Goal: Information Seeking & Learning: Learn about a topic

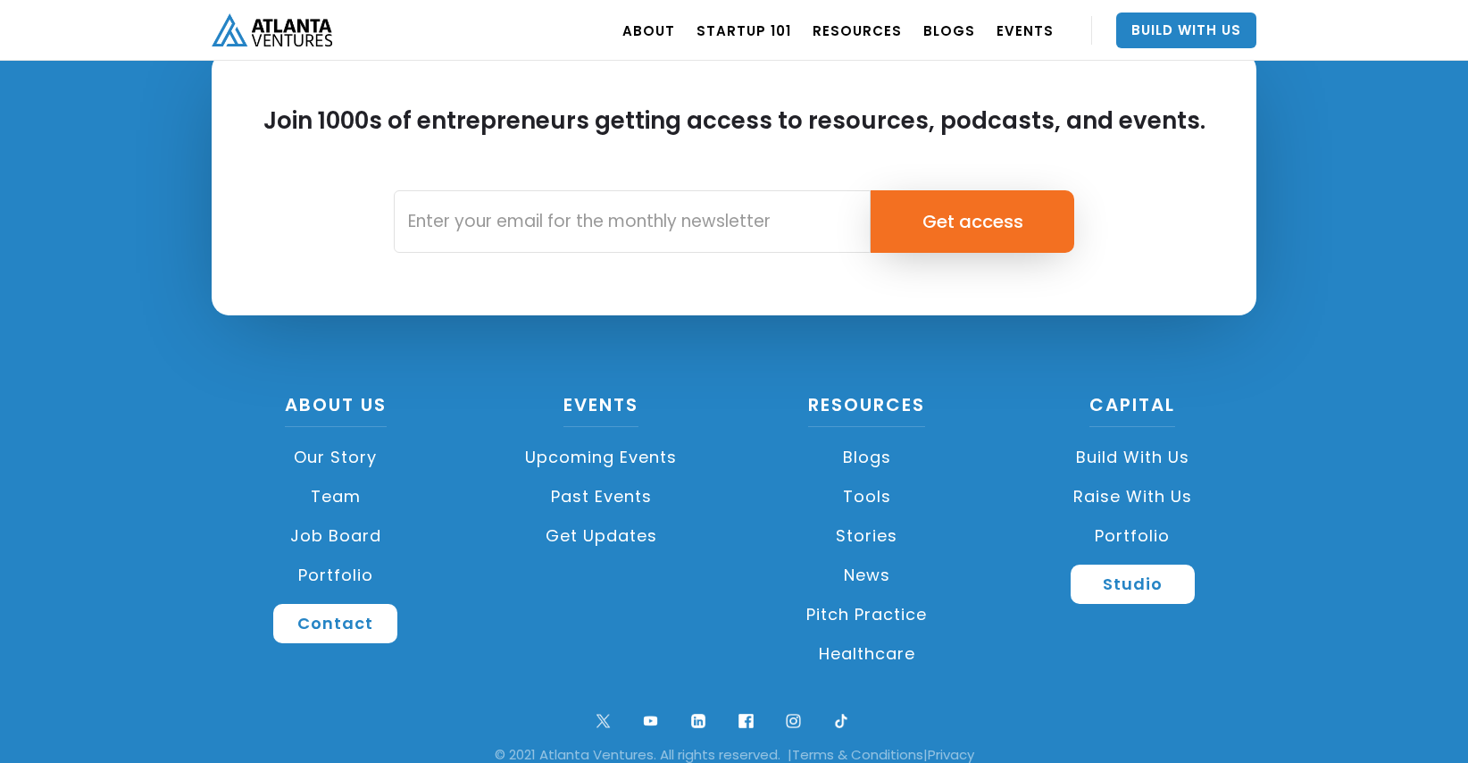
scroll to position [6695, 0]
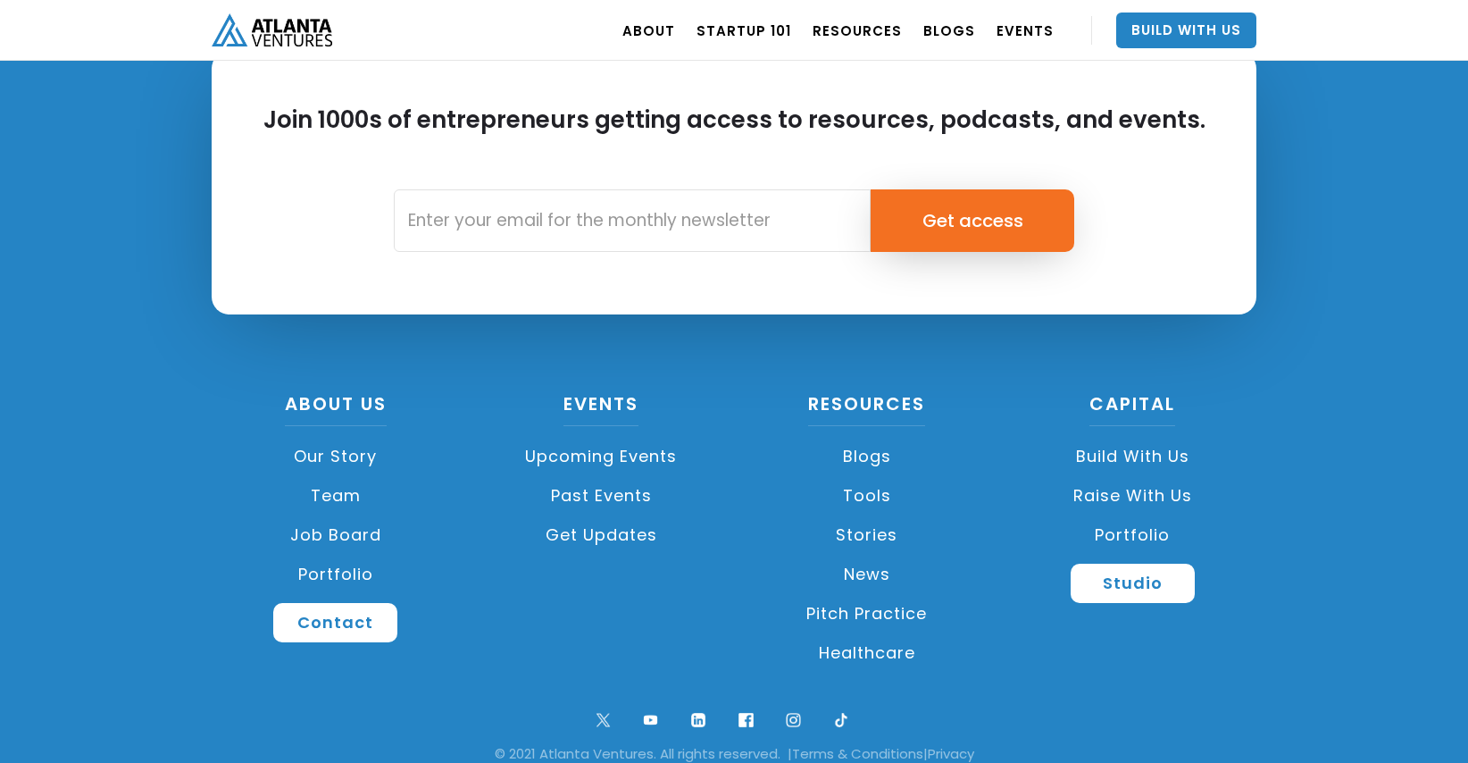
click at [331, 455] on link "Our Story" at bounding box center [336, 456] width 248 height 39
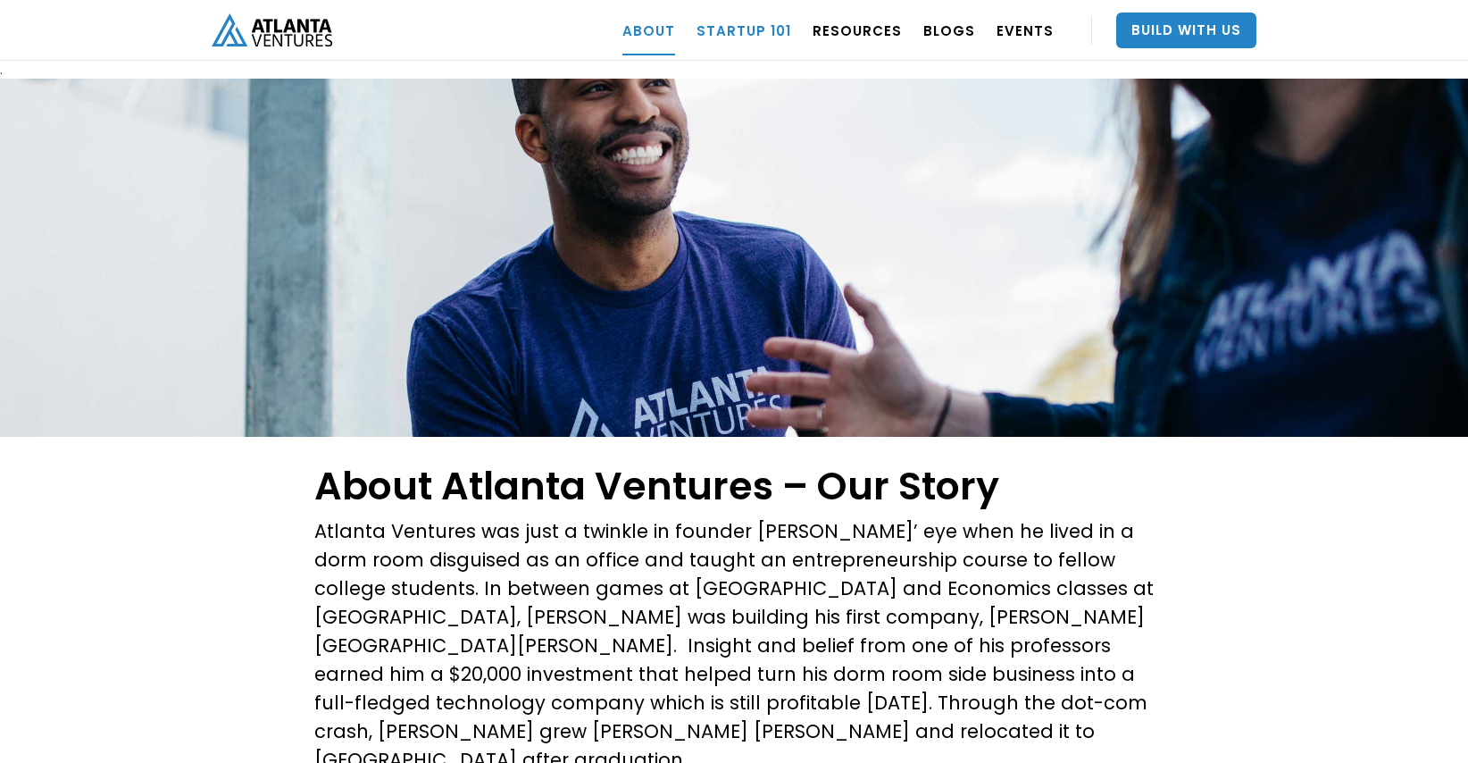
click at [772, 35] on link "Startup 101" at bounding box center [744, 30] width 95 height 50
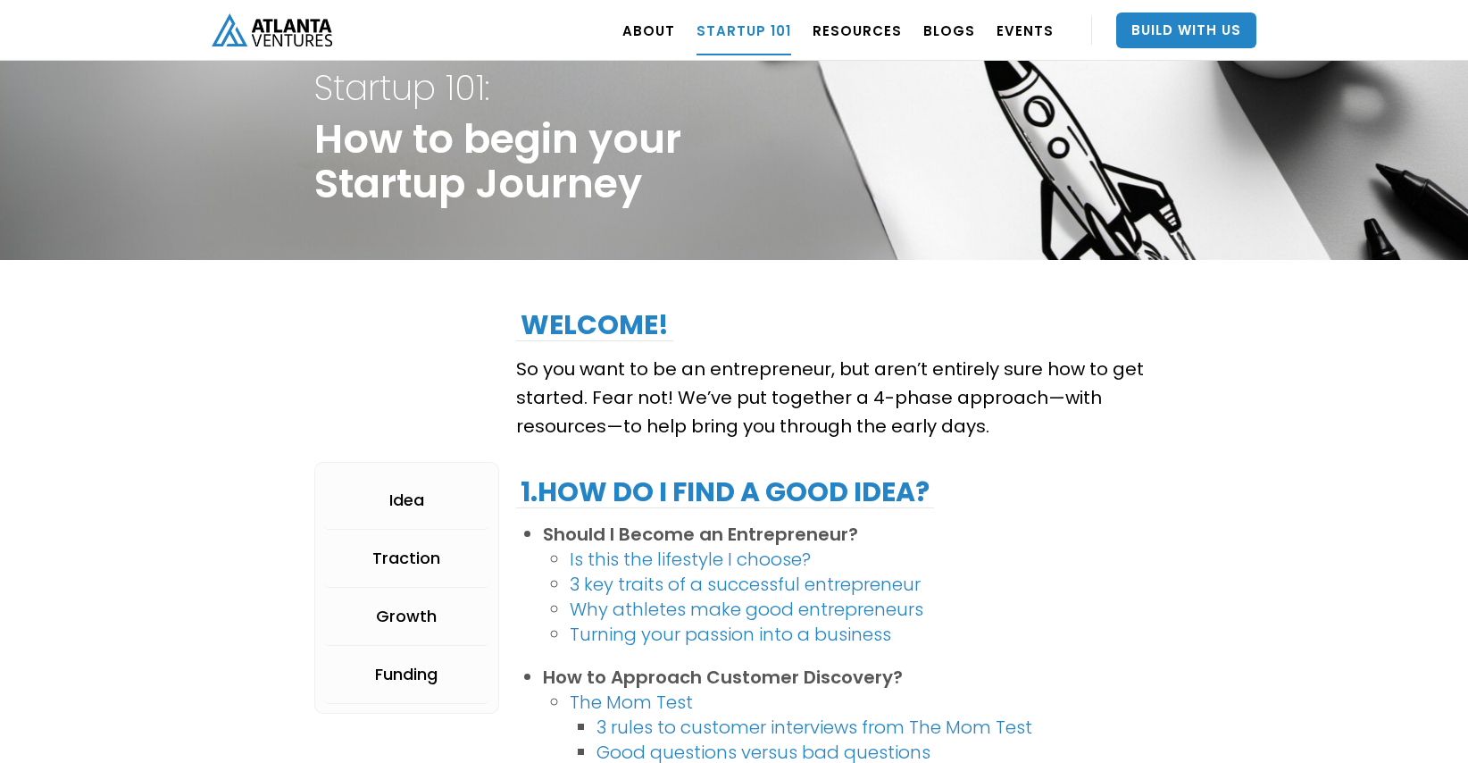
scroll to position [61, 0]
